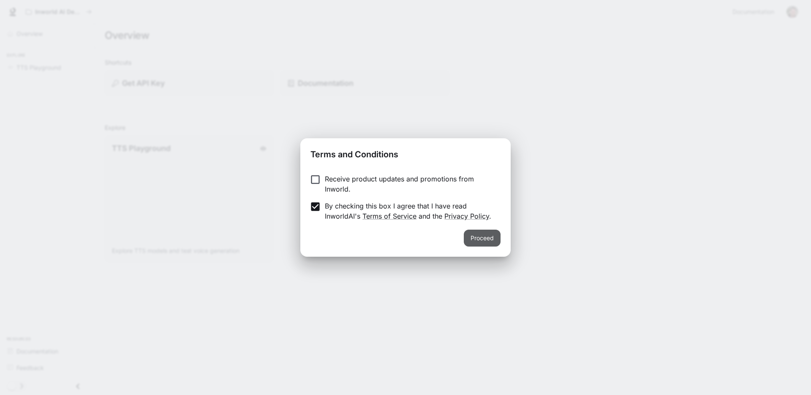
click at [476, 239] on button "Proceed" at bounding box center [482, 237] width 37 height 17
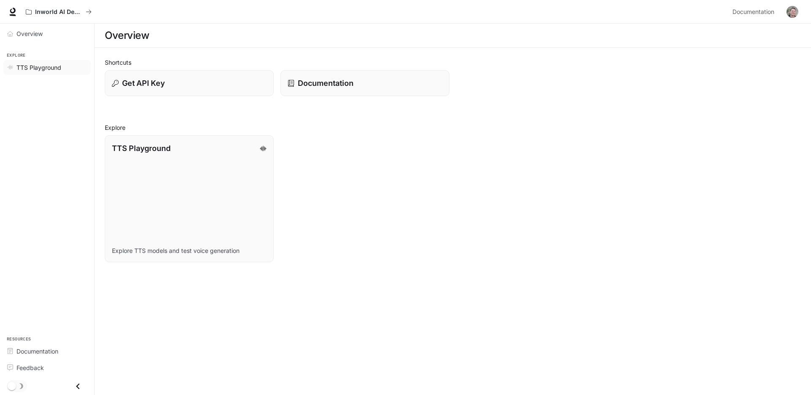
click at [52, 68] on span "TTS Playground" at bounding box center [38, 67] width 45 height 9
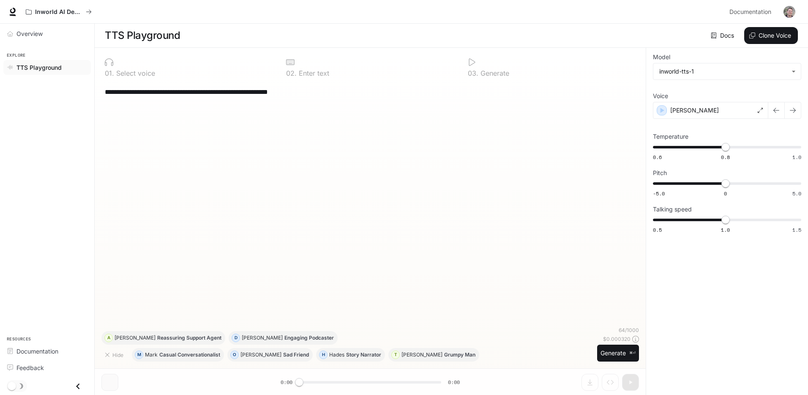
scroll to position [0, 0]
click at [41, 349] on span "Documentation" at bounding box center [37, 350] width 42 height 9
click at [602, 348] on button "Generate ⌘⏎" at bounding box center [618, 352] width 42 height 17
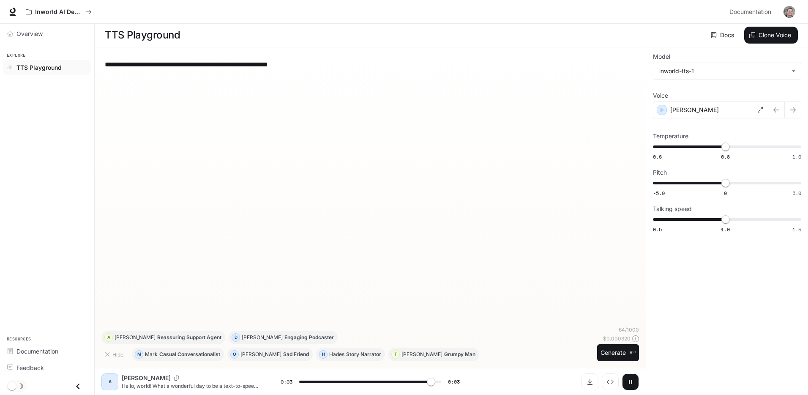
type input "*"
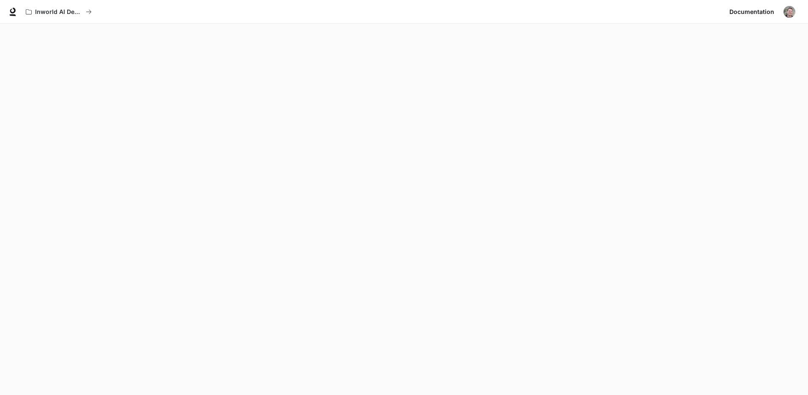
scroll to position [26, 0]
